Goal: Task Accomplishment & Management: Manage account settings

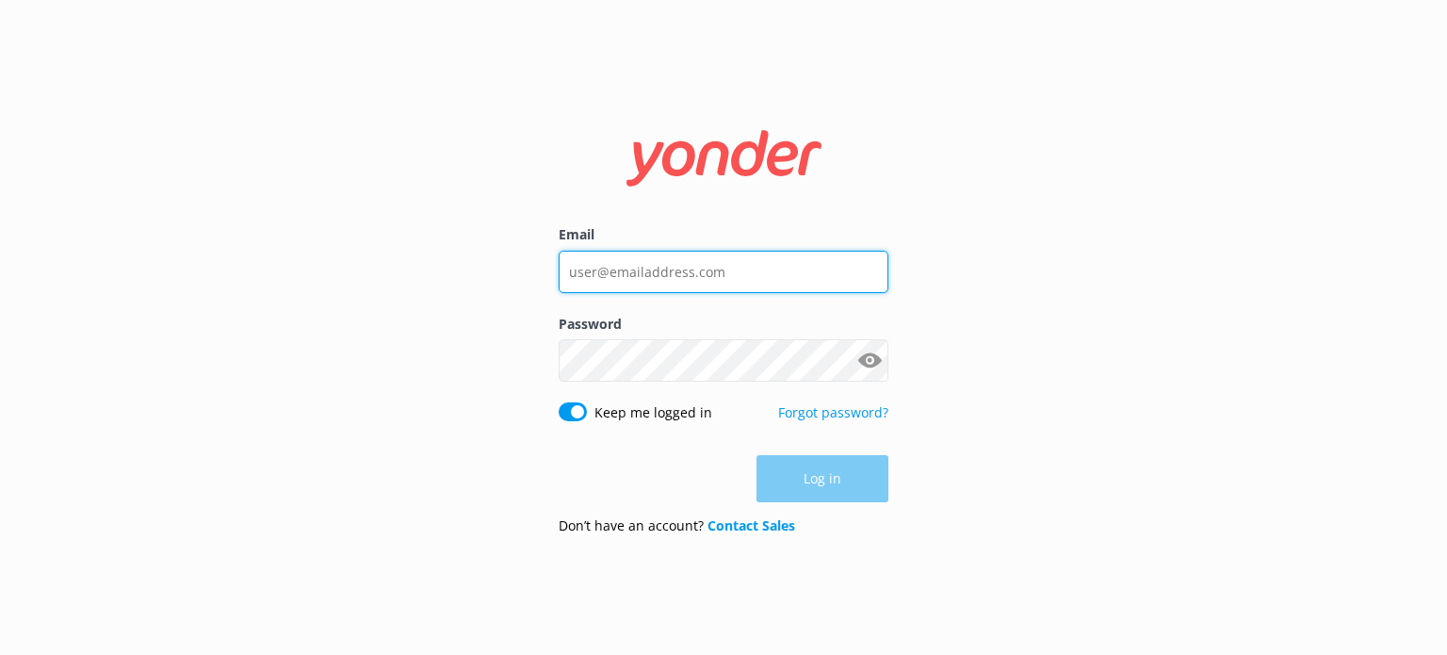
click at [663, 272] on input "Email" at bounding box center [724, 272] width 330 height 42
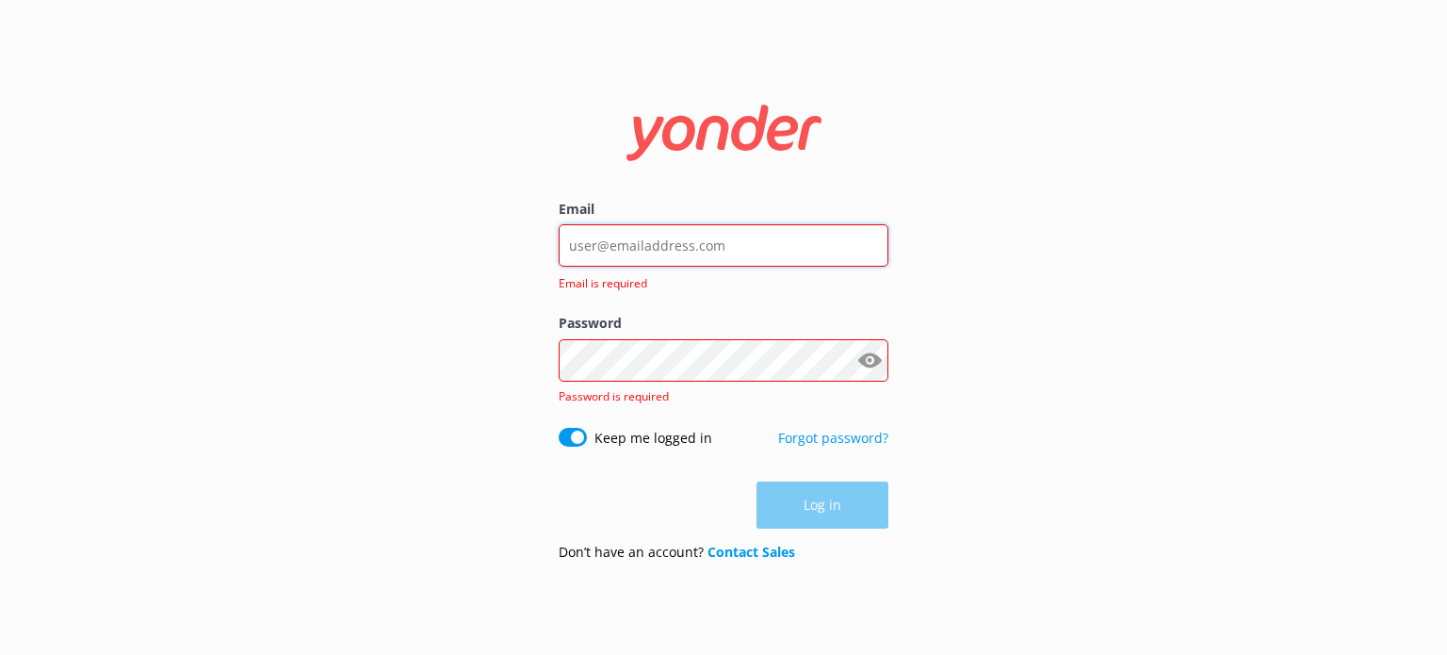
type input "[PERSON_NAME][EMAIL_ADDRESS][DOMAIN_NAME]"
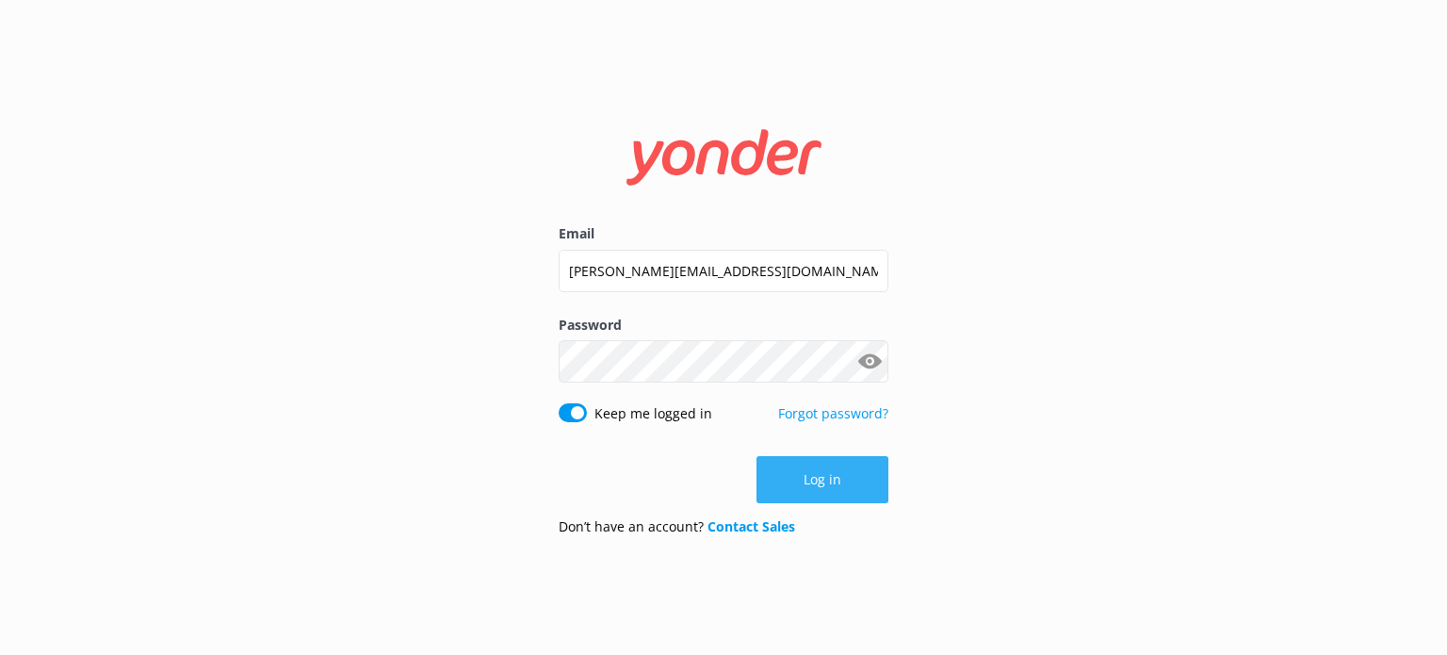
click at [829, 472] on button "Log in" at bounding box center [823, 479] width 132 height 47
